Goal: Task Accomplishment & Management: Use online tool/utility

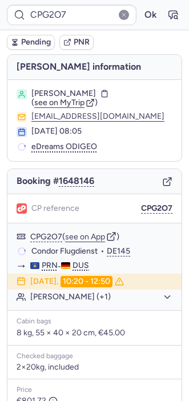
type input "CPOX8Q"
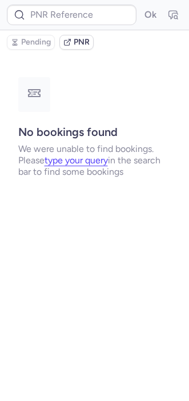
type input "CPOX8Q"
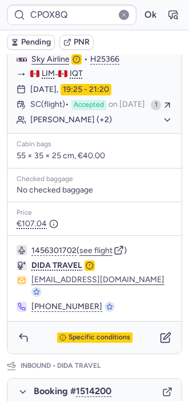
scroll to position [297, 0]
click at [160, 332] on icon "button" at bounding box center [165, 337] width 11 height 11
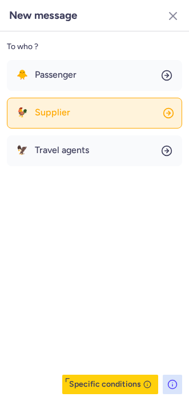
click at [59, 123] on button "🐓 Supplier" at bounding box center [94, 113] width 175 height 31
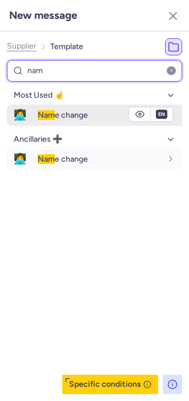
type input "nam"
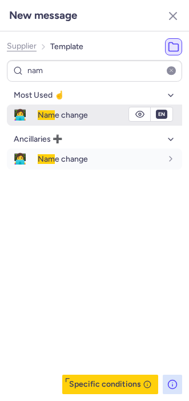
click at [45, 112] on span "Nam" at bounding box center [46, 115] width 17 height 10
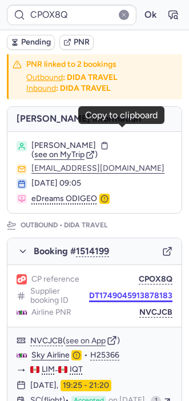
scroll to position [164, 0]
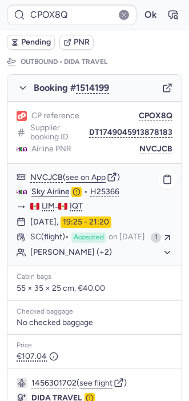
click at [135, 257] on button "[PERSON_NAME] (+2)" at bounding box center [101, 252] width 142 height 10
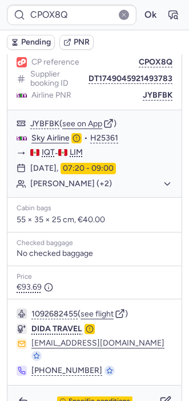
scroll to position [698, 0]
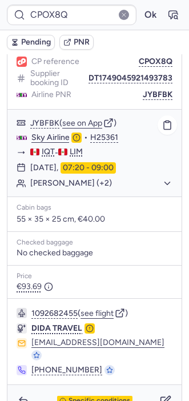
click at [112, 179] on button "[PERSON_NAME] (+2)" at bounding box center [101, 183] width 142 height 10
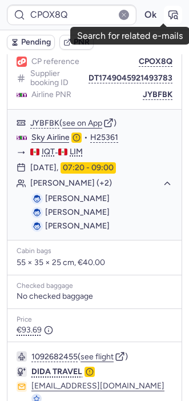
click at [174, 15] on icon "button" at bounding box center [175, 16] width 3 height 3
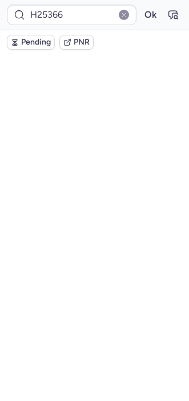
scroll to position [0, 0]
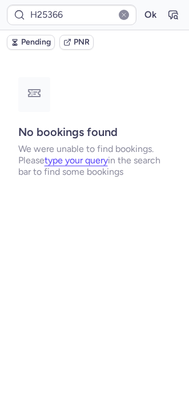
type input "CPOX8Q"
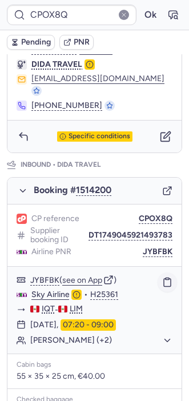
scroll to position [498, 0]
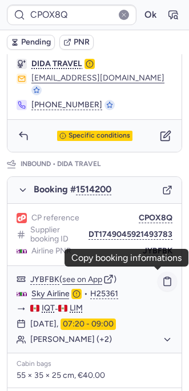
click at [164, 282] on icon "button" at bounding box center [167, 282] width 7 height 8
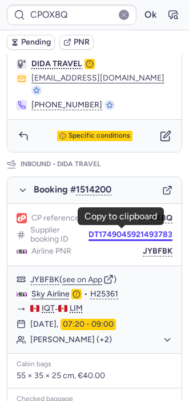
click at [139, 233] on button "DT1749045921493783" at bounding box center [130, 234] width 84 height 9
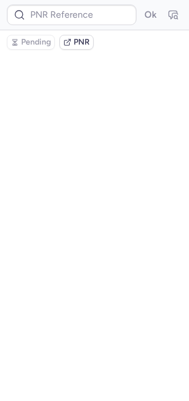
scroll to position [0, 0]
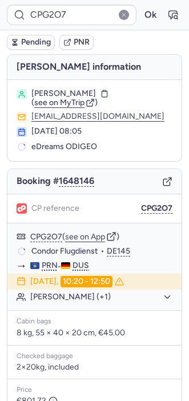
type input "CPOX8Q"
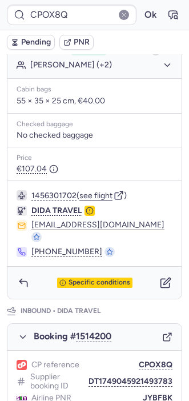
scroll to position [352, 0]
click at [20, 283] on icon "button" at bounding box center [23, 282] width 11 height 11
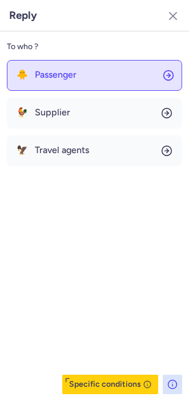
click at [46, 74] on span "Passenger" at bounding box center [56, 75] width 42 height 10
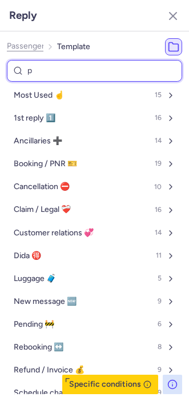
type input "pe"
select select "en"
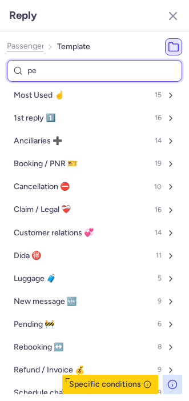
select select "en"
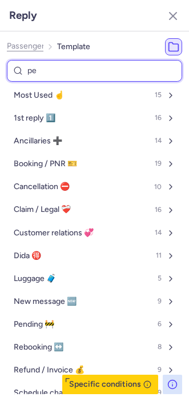
select select "en"
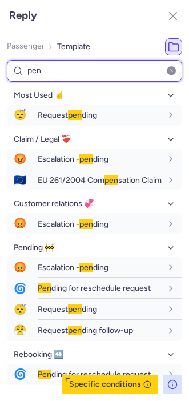
type input "pen"
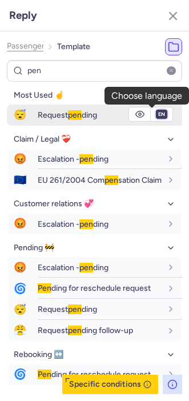
click at [156, 115] on select "fr en de nl pt es it ru" at bounding box center [161, 114] width 10 height 9
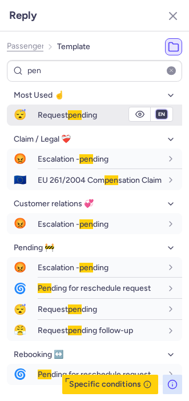
select select "es"
click at [156, 110] on select "fr en de nl pt es it ru" at bounding box center [161, 114] width 10 height 9
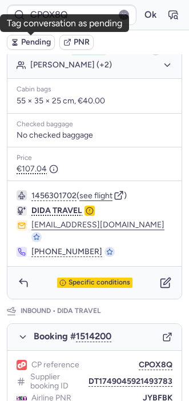
click at [25, 45] on span "Pending" at bounding box center [36, 42] width 30 height 9
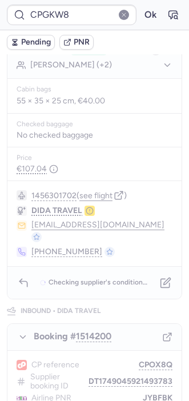
scroll to position [0, 0]
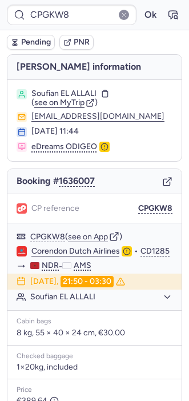
type input "CPG2O7"
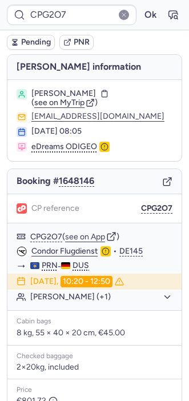
click at [156, 0] on body "CPG2O7 Ok Pending PNR [PERSON_NAME] information Said SIRHAN ( see on MyTrip ) […" at bounding box center [94, 0] width 189 height 0
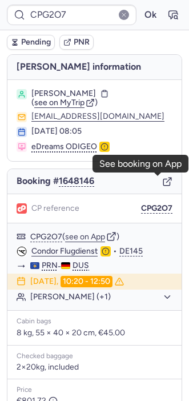
click at [167, 181] on line "button" at bounding box center [169, 180] width 5 height 5
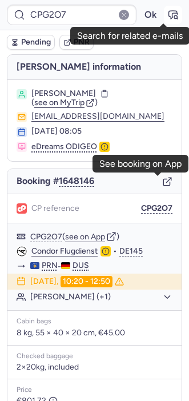
click at [167, 13] on icon "button" at bounding box center [172, 14] width 11 height 11
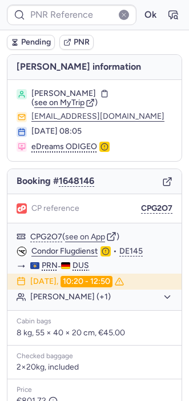
type input "CPG2O7"
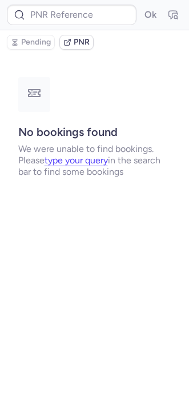
type input "CPG2O7"
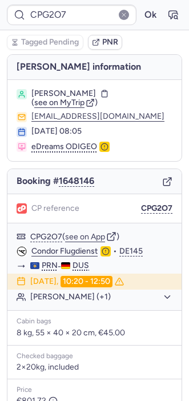
scroll to position [149, 0]
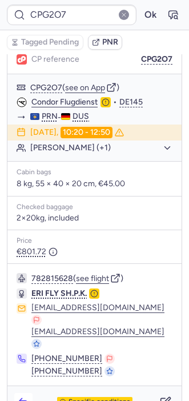
click at [22, 396] on icon "button" at bounding box center [23, 401] width 11 height 11
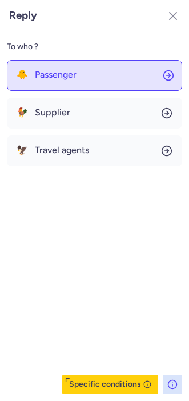
click at [37, 73] on span "Passenger" at bounding box center [56, 75] width 42 height 10
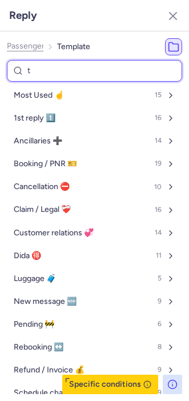
type input "tr"
select select "en"
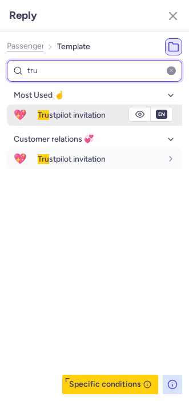
type input "tru"
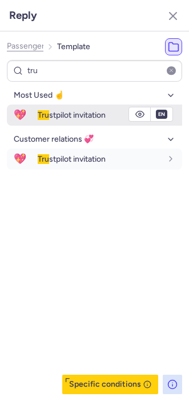
click at [53, 120] on div "Tru stpilot invitation" at bounding box center [110, 114] width 144 height 19
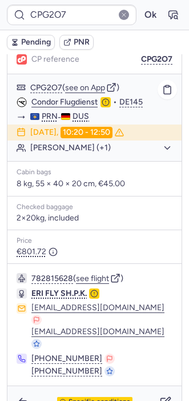
type input "CPPFFC"
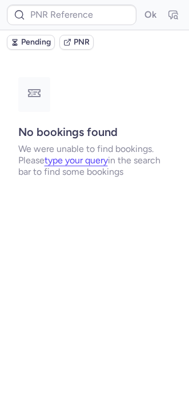
scroll to position [0, 0]
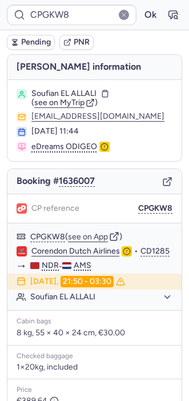
type input "CPTWI2"
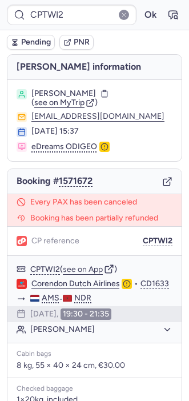
scroll to position [203, 0]
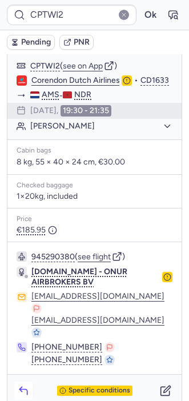
click at [26, 384] on button "button" at bounding box center [23, 390] width 18 height 18
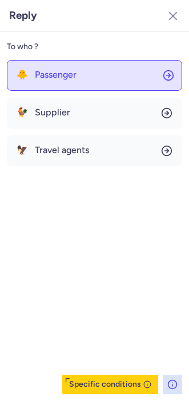
click at [67, 75] on span "Passenger" at bounding box center [56, 75] width 42 height 10
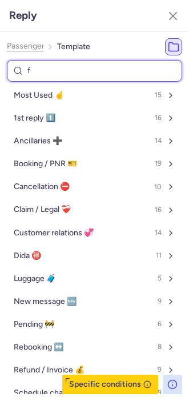
type input "fo"
select select "en"
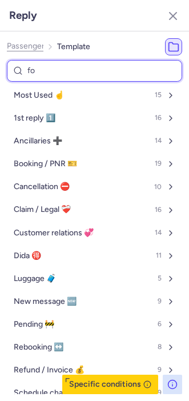
select select "en"
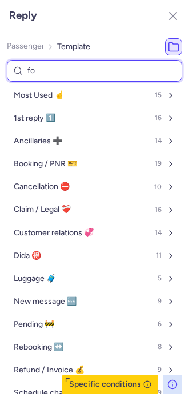
select select "en"
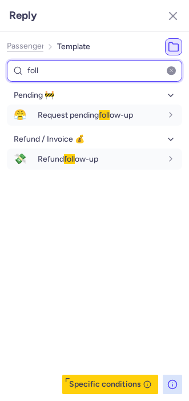
type input "foll"
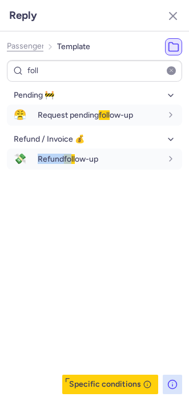
drag, startPoint x: 27, startPoint y: 256, endPoint x: 74, endPoint y: 174, distance: 93.8
click at [74, 174] on div "Pending 🚧 😤 Request pending foll ow-up fr en de nl pt es it ru en Refund / Invo…" at bounding box center [94, 240] width 175 height 308
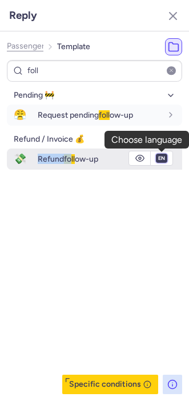
click at [159, 162] on select "fr en de nl pt es it ru" at bounding box center [161, 158] width 10 height 9
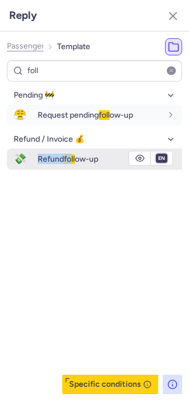
select select "fr"
click at [156, 154] on select "fr en de nl pt es it ru" at bounding box center [161, 158] width 10 height 9
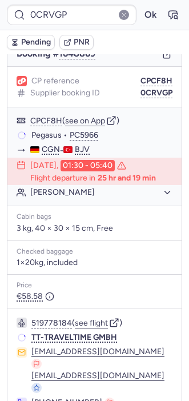
scroll to position [125, 0]
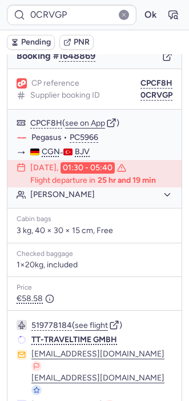
type input "CPGKW8"
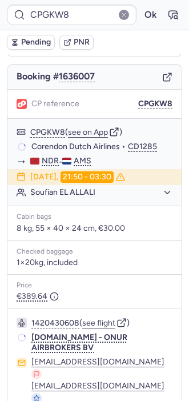
scroll to position [102, 0]
